Goal: Information Seeking & Learning: Learn about a topic

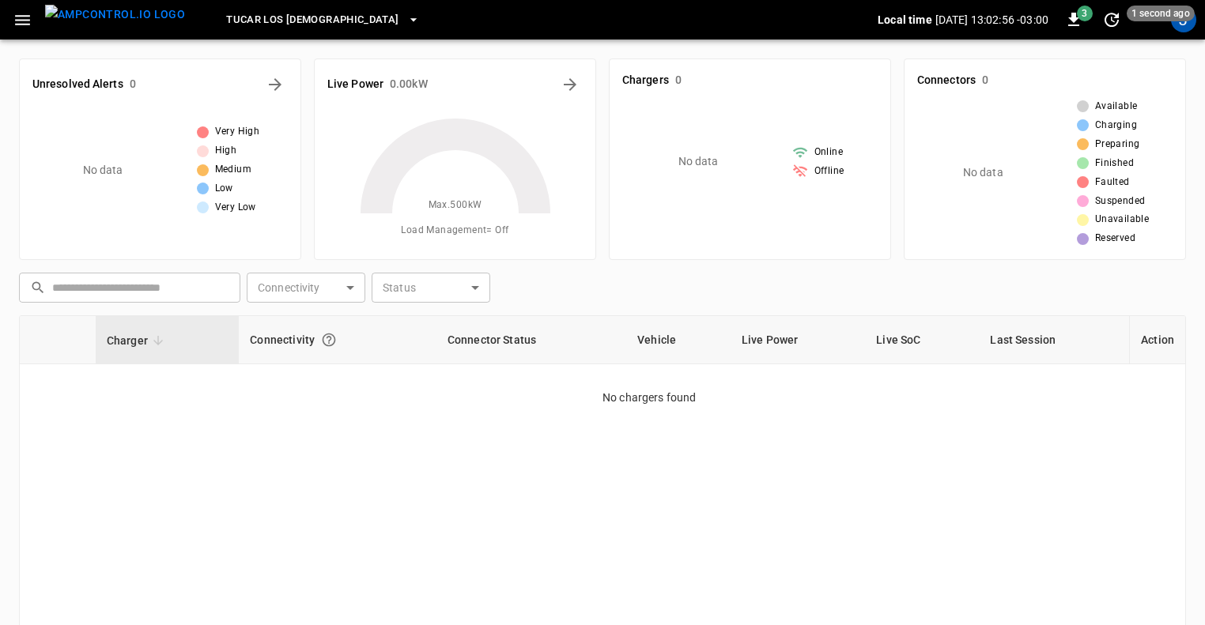
click at [22, 18] on icon "button" at bounding box center [23, 20] width 20 height 20
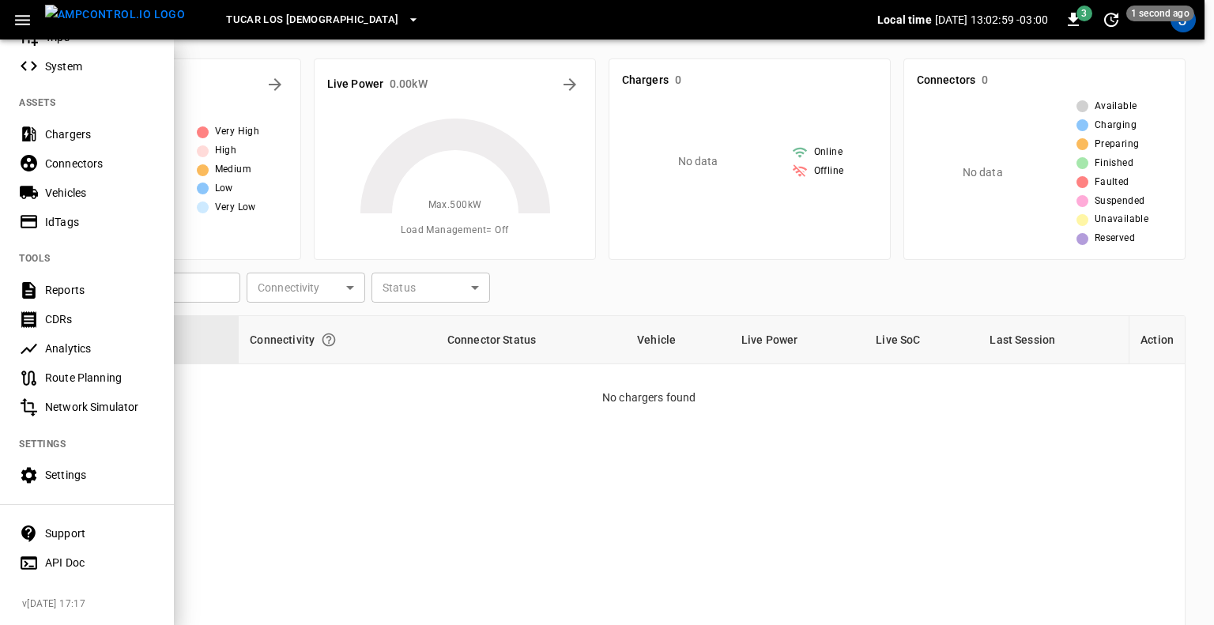
scroll to position [287, 0]
click at [69, 555] on div "API Doc" at bounding box center [100, 563] width 110 height 16
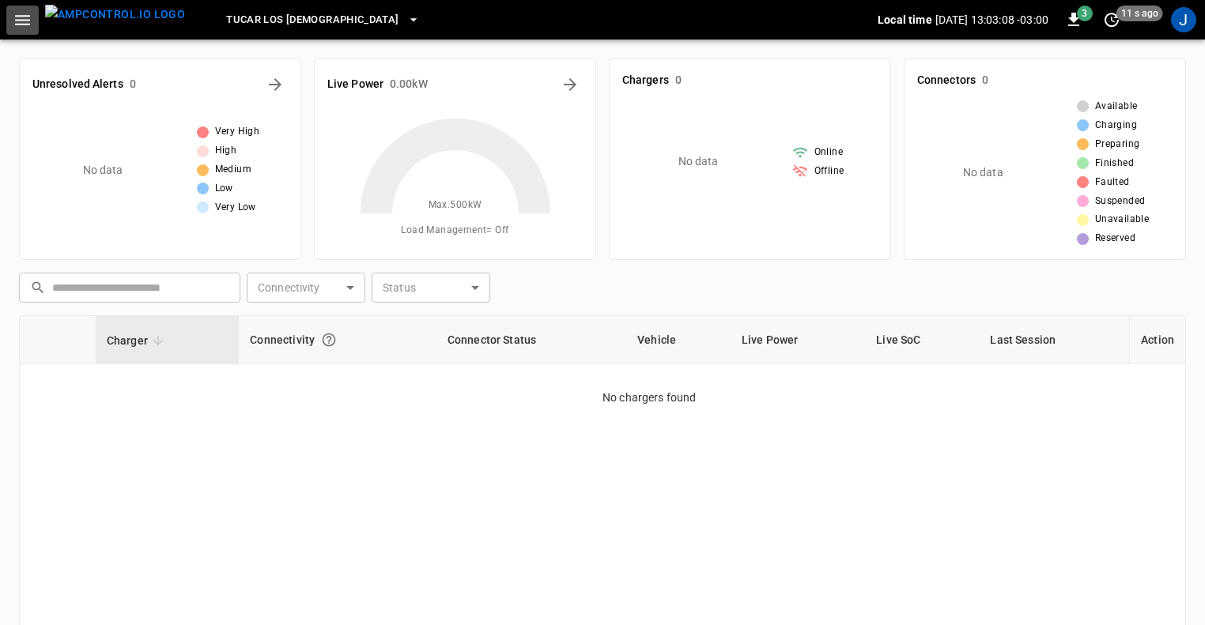
click at [28, 21] on icon "button" at bounding box center [23, 20] width 20 height 20
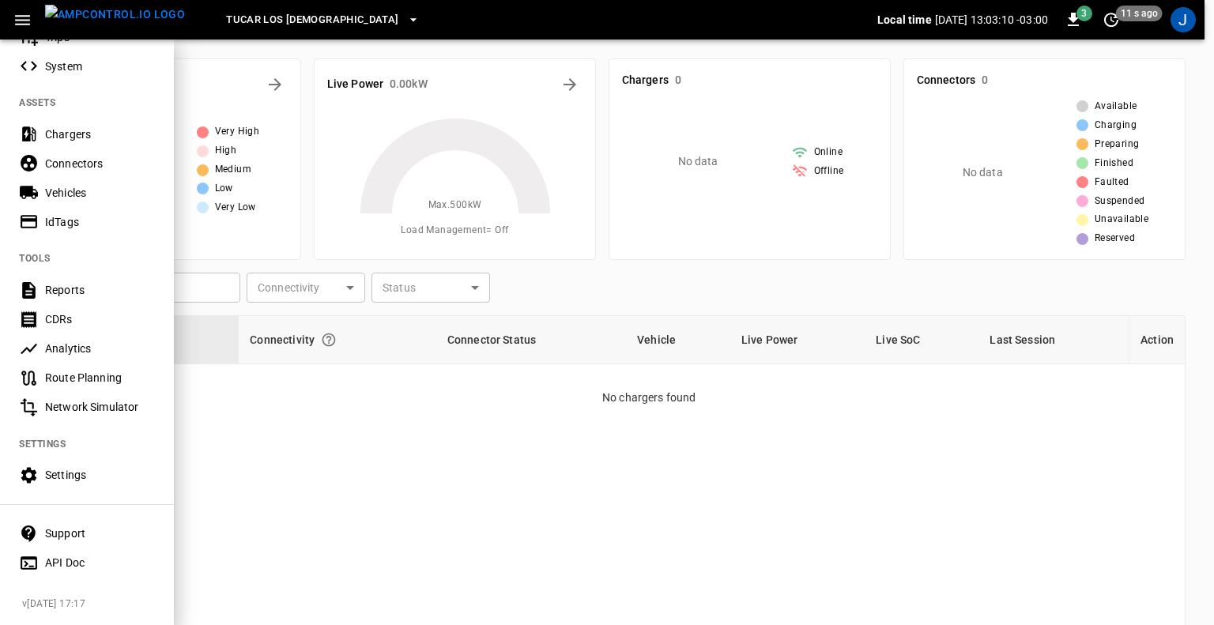
click at [73, 526] on div "Support" at bounding box center [100, 534] width 110 height 16
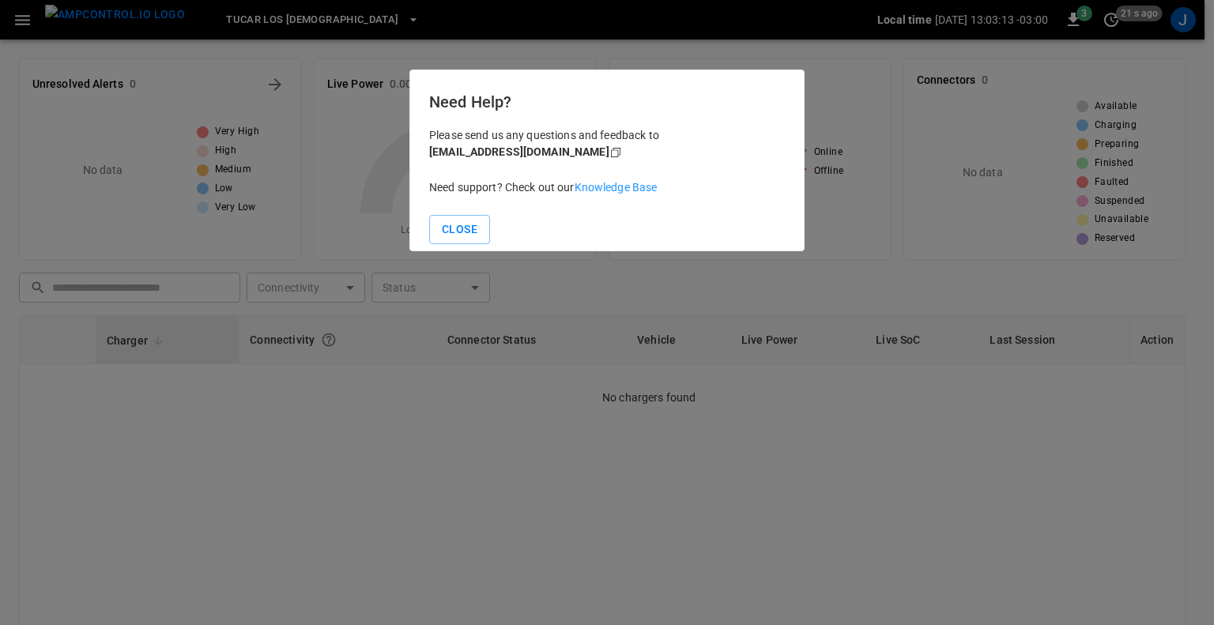
click at [609, 184] on link "Knowledge Base" at bounding box center [616, 187] width 83 height 13
click at [459, 229] on button "Close" at bounding box center [459, 229] width 61 height 29
